Goal: Information Seeking & Learning: Find specific fact

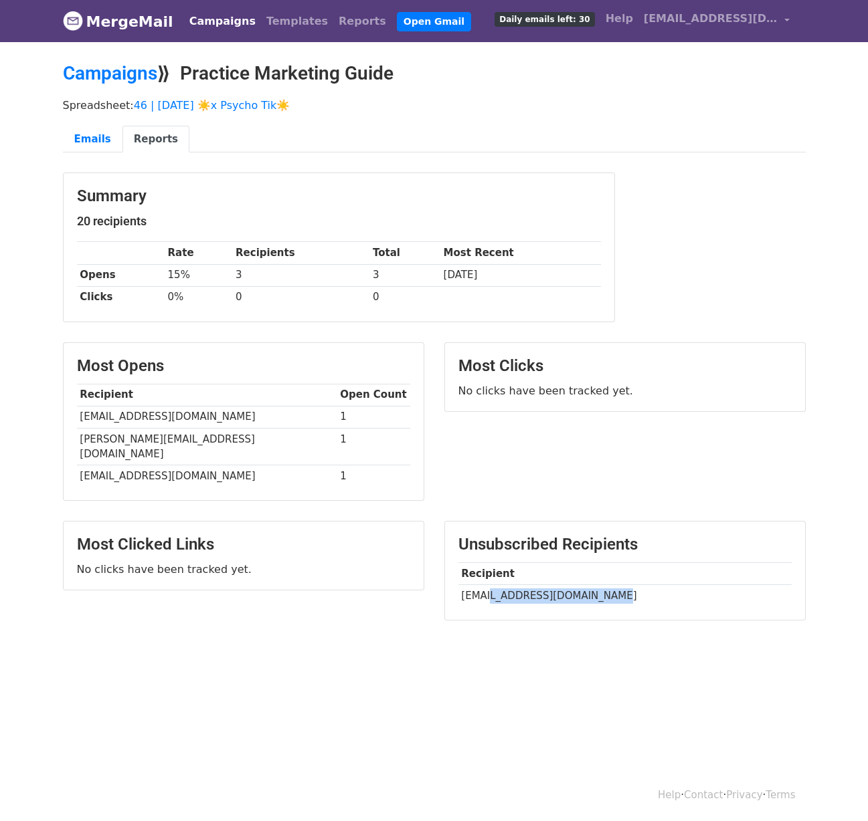
drag, startPoint x: 488, startPoint y: 577, endPoint x: 595, endPoint y: 581, distance: 107.8
click at [595, 585] on td "ccantrell@youthbehavior.com" at bounding box center [624, 596] width 333 height 22
copy td "rell@youthbehavior.com"
